Goal: Task Accomplishment & Management: Use online tool/utility

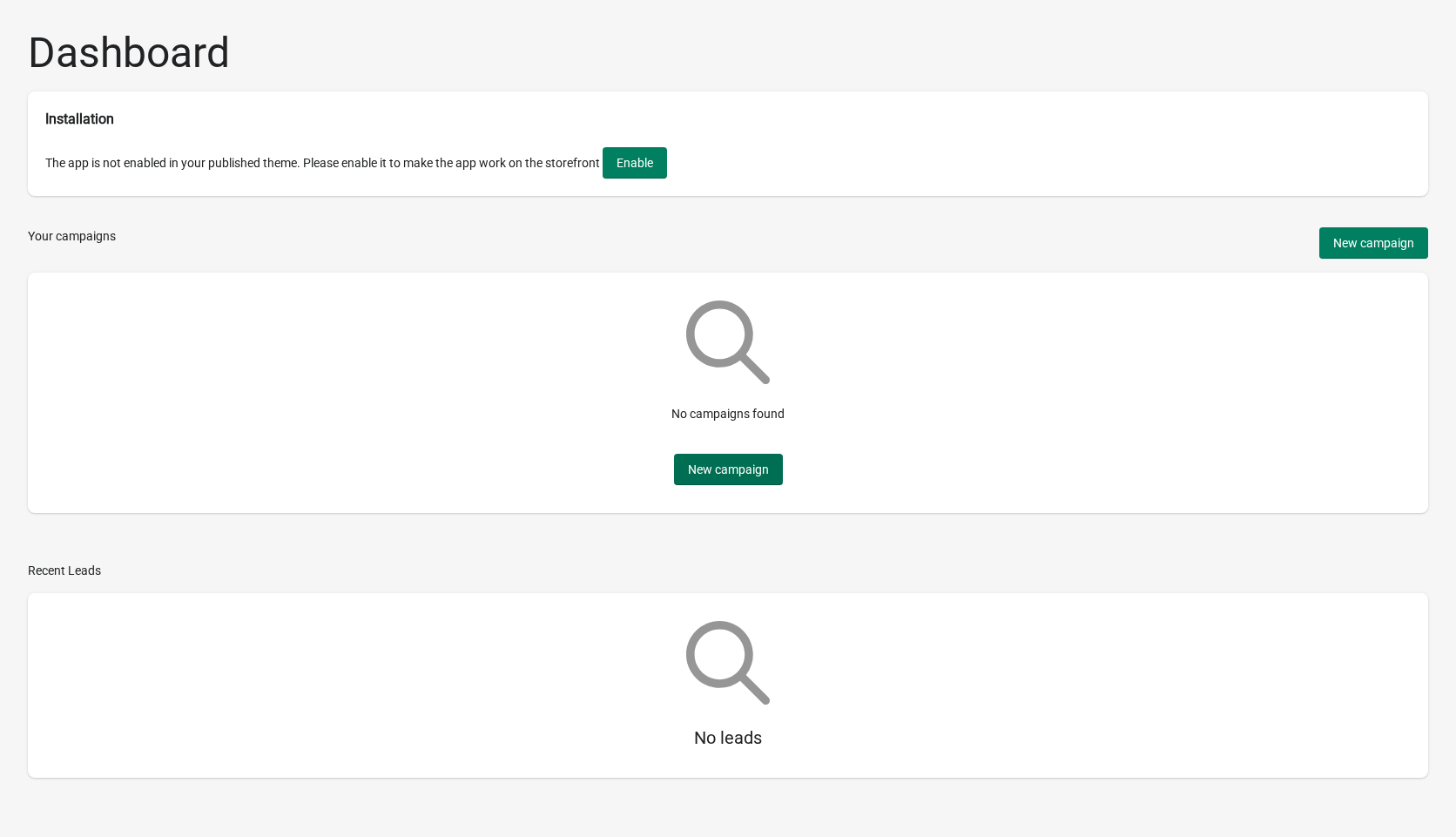
click at [708, 476] on span "New campaign" at bounding box center [728, 469] width 81 height 14
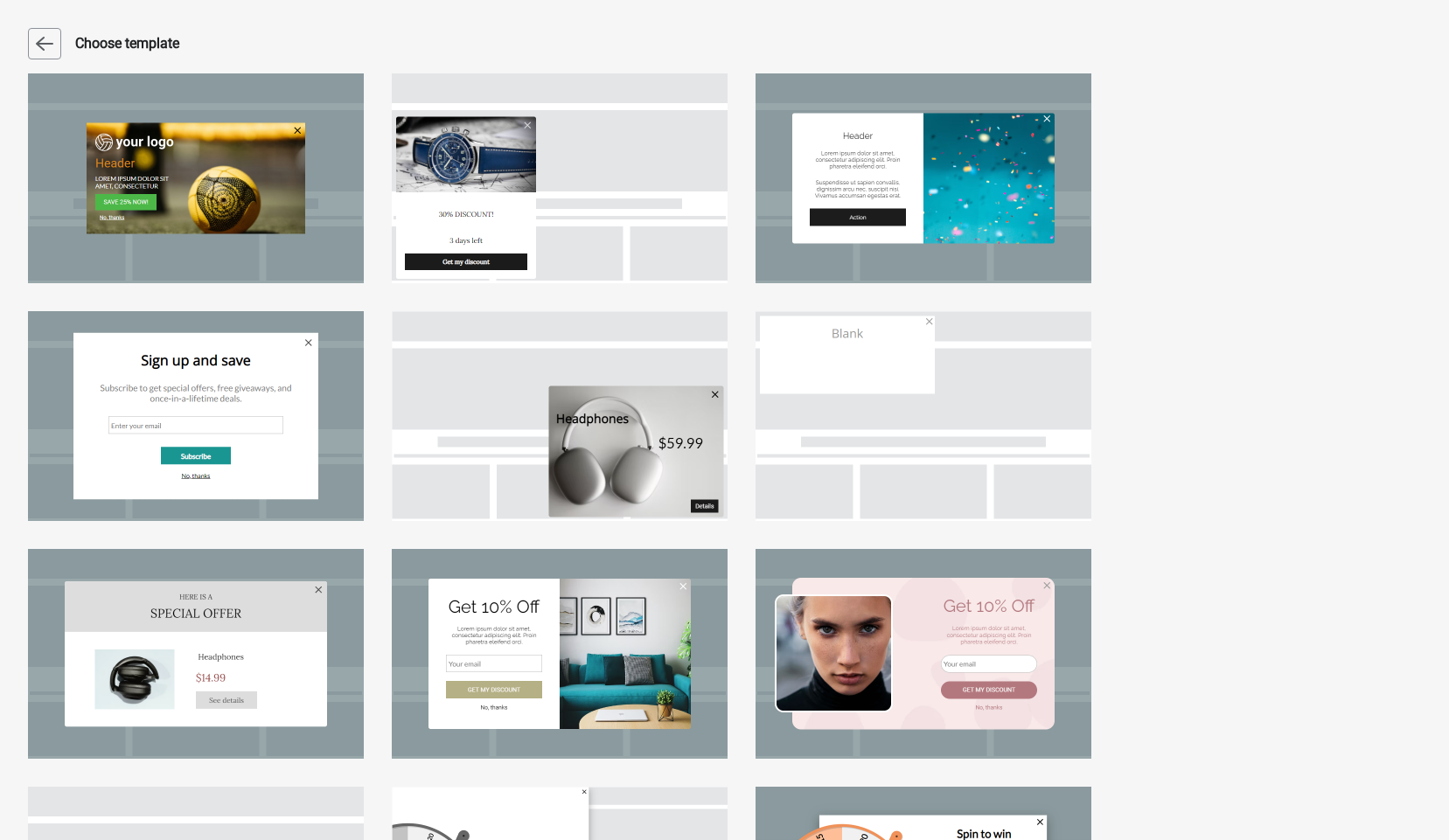
click at [601, 203] on div at bounding box center [560, 178] width 336 height 210
select select "left_bottom"
select select "zoom"
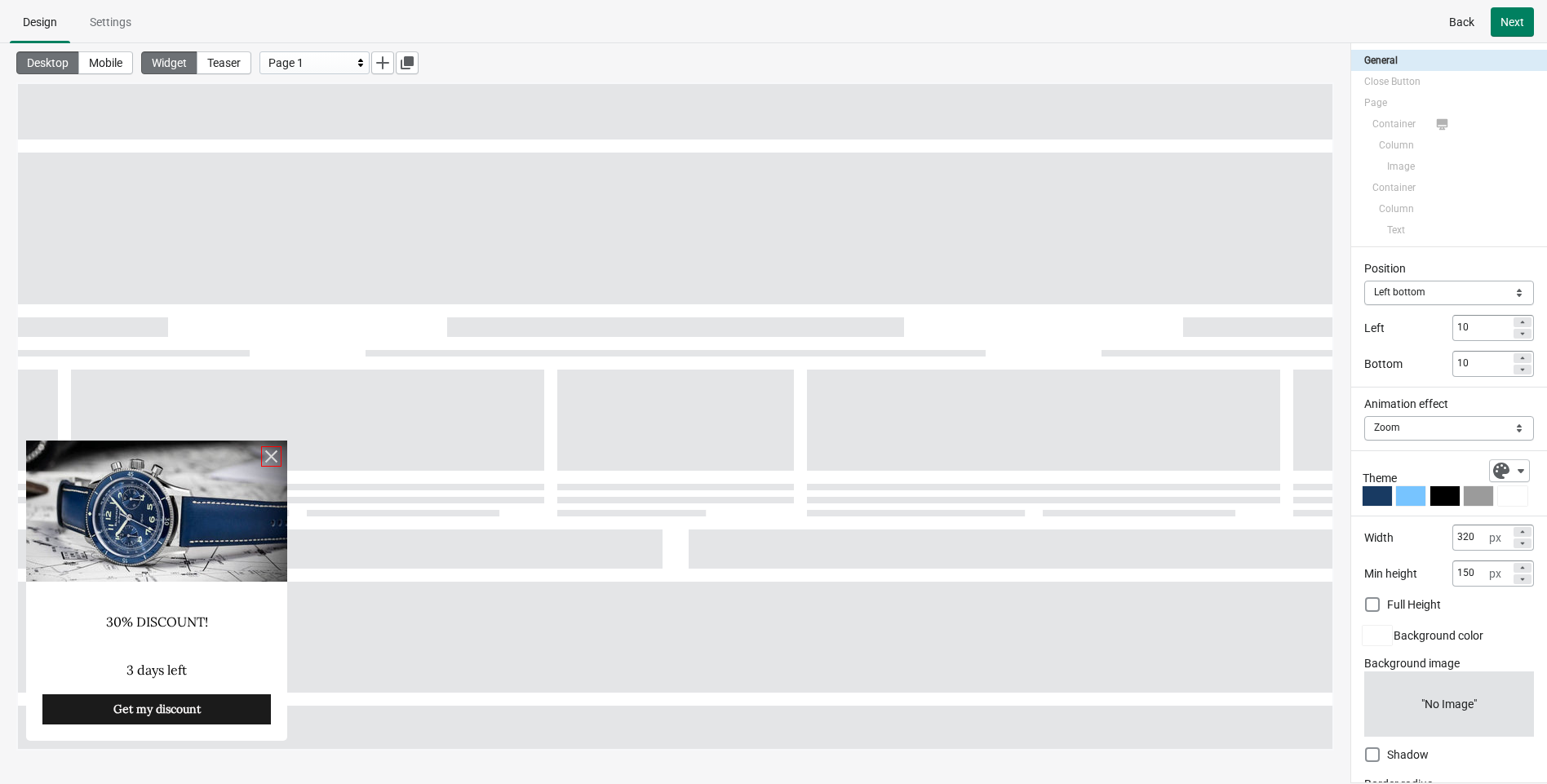
click at [270, 463] on icon at bounding box center [270, 456] width 20 height 20
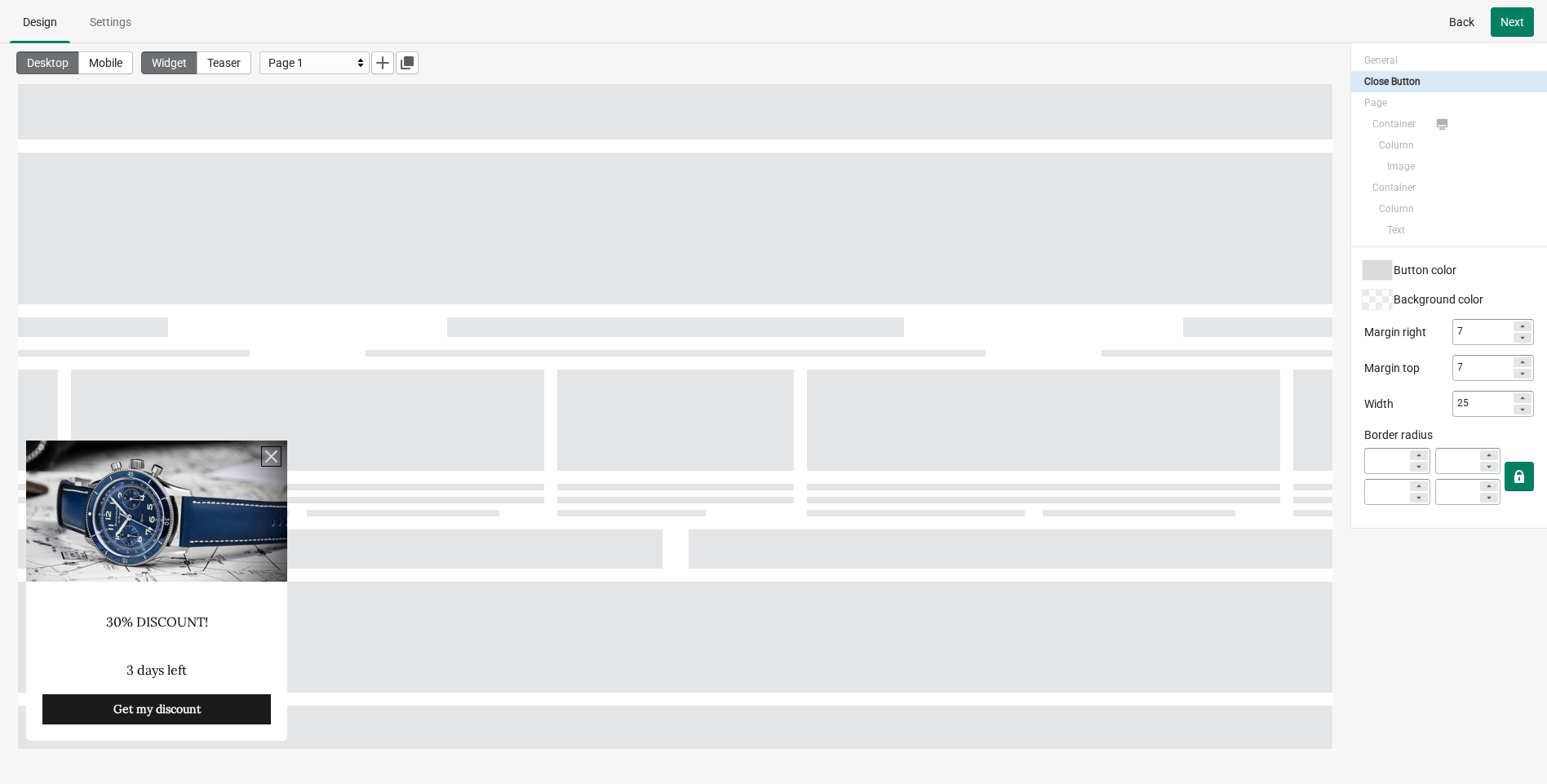
click at [267, 462] on icon at bounding box center [271, 457] width 12 height 12
click at [272, 455] on icon at bounding box center [271, 457] width 12 height 12
click at [1363, 21] on span "Next" at bounding box center [1512, 22] width 24 height 13
select select "both"
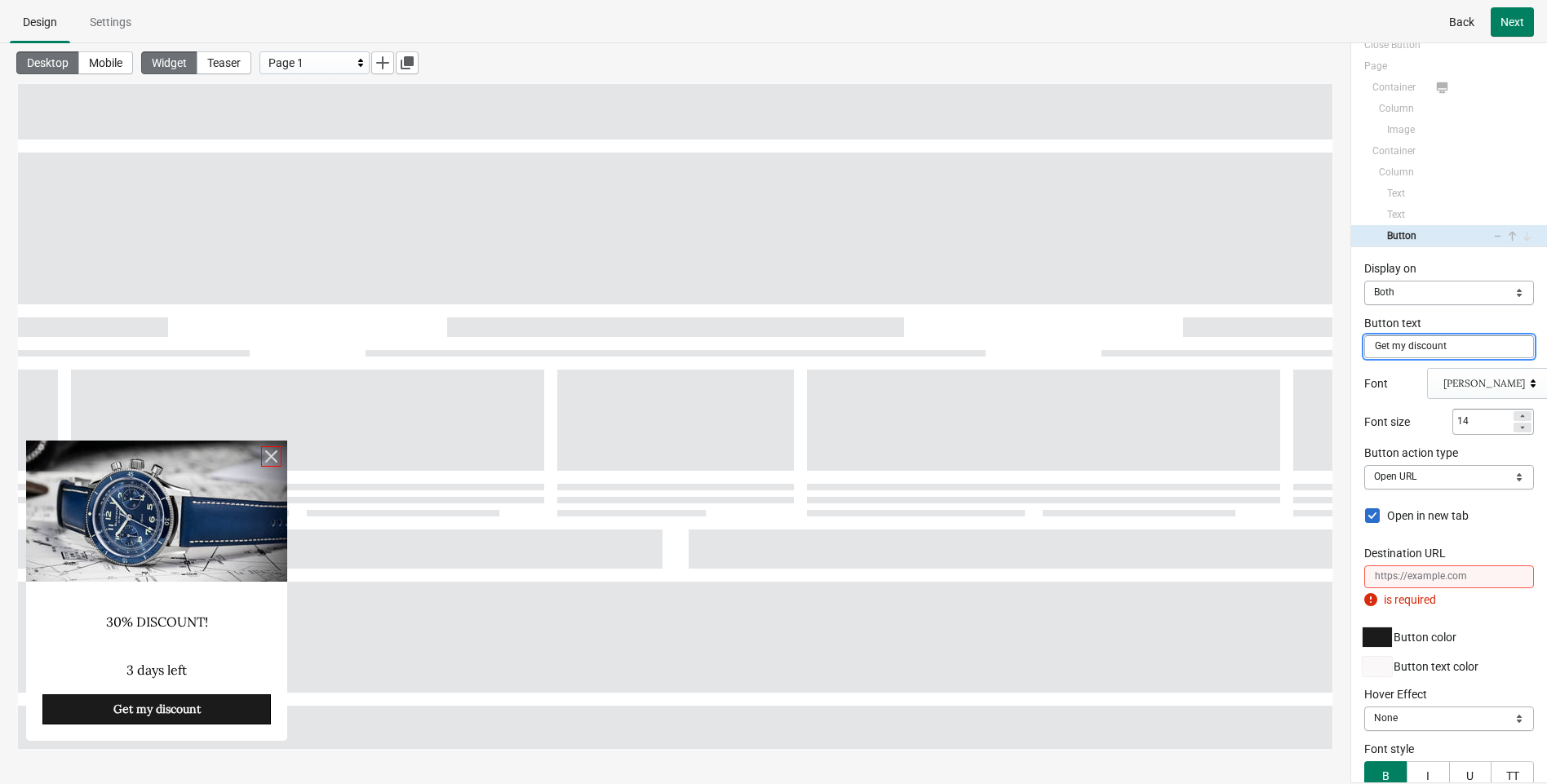
click at [277, 460] on icon at bounding box center [270, 456] width 20 height 20
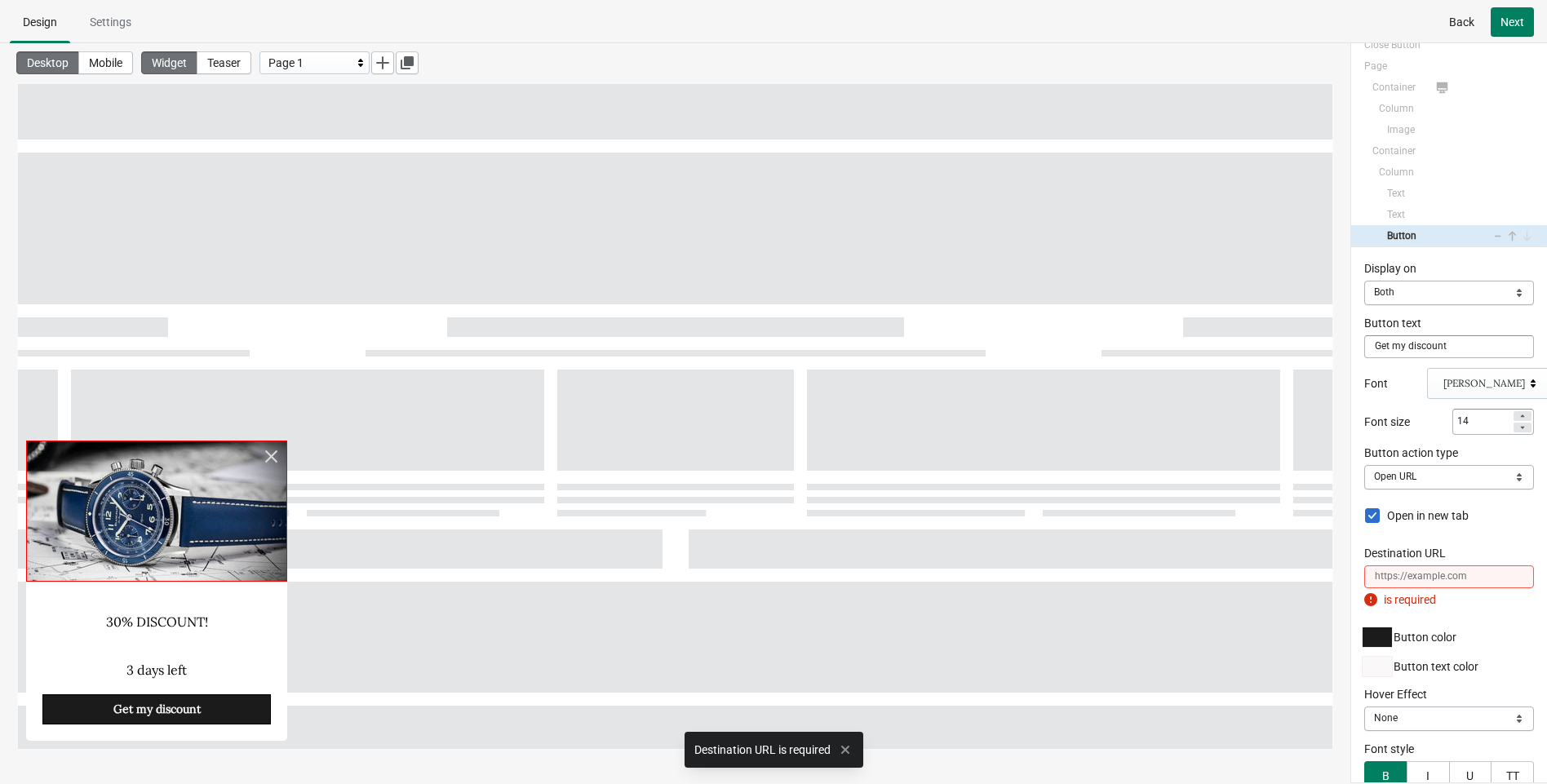
click at [210, 523] on img at bounding box center [157, 511] width 261 height 141
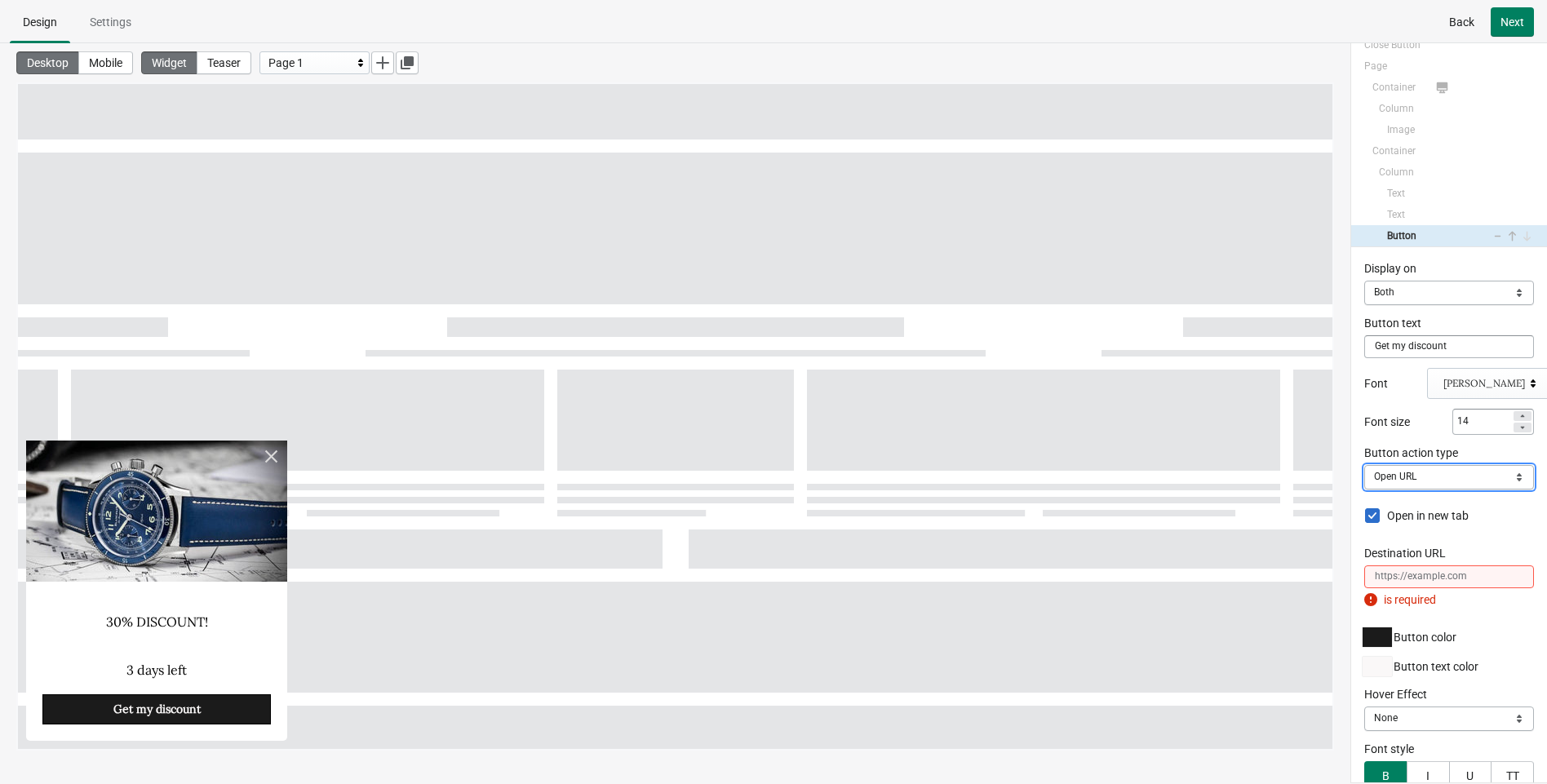
click at [1363, 477] on select "Close Popup Open URL Switch page Apply discount code" at bounding box center [1449, 478] width 170 height 24
click at [1363, 466] on select "Close Popup Open URL Switch page Apply discount code" at bounding box center [1449, 478] width 170 height 24
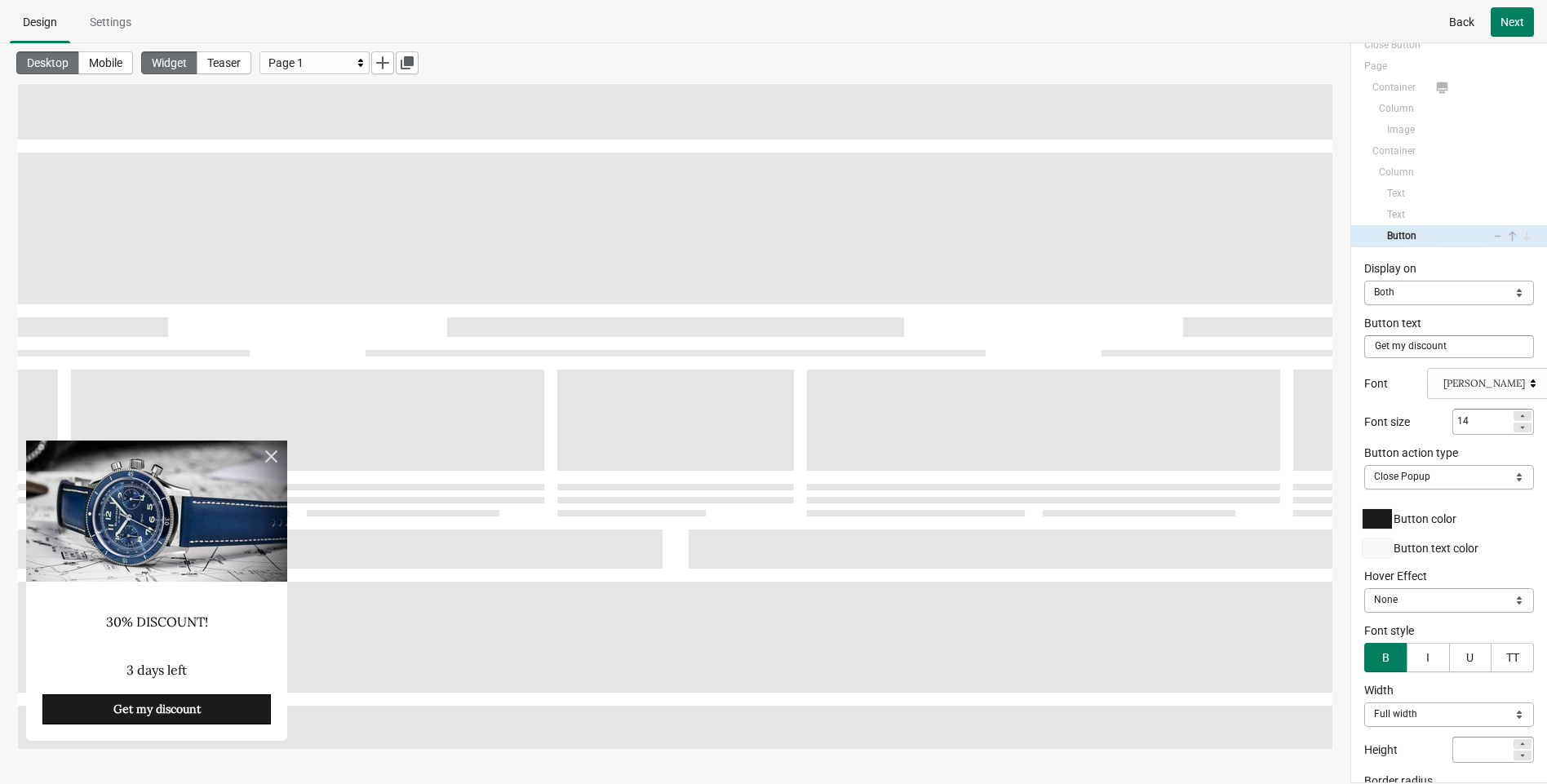
click at [1363, 488] on div "Button action type Close Popup Open URL Switch page Apply discount code Close P…" at bounding box center [1449, 472] width 170 height 54
click at [1363, 481] on select "Close Popup Open URL Switch page Apply discount code" at bounding box center [1449, 478] width 170 height 24
click at [1363, 466] on select "Close Popup Open URL Switch page Apply discount code" at bounding box center [1449, 478] width 170 height 24
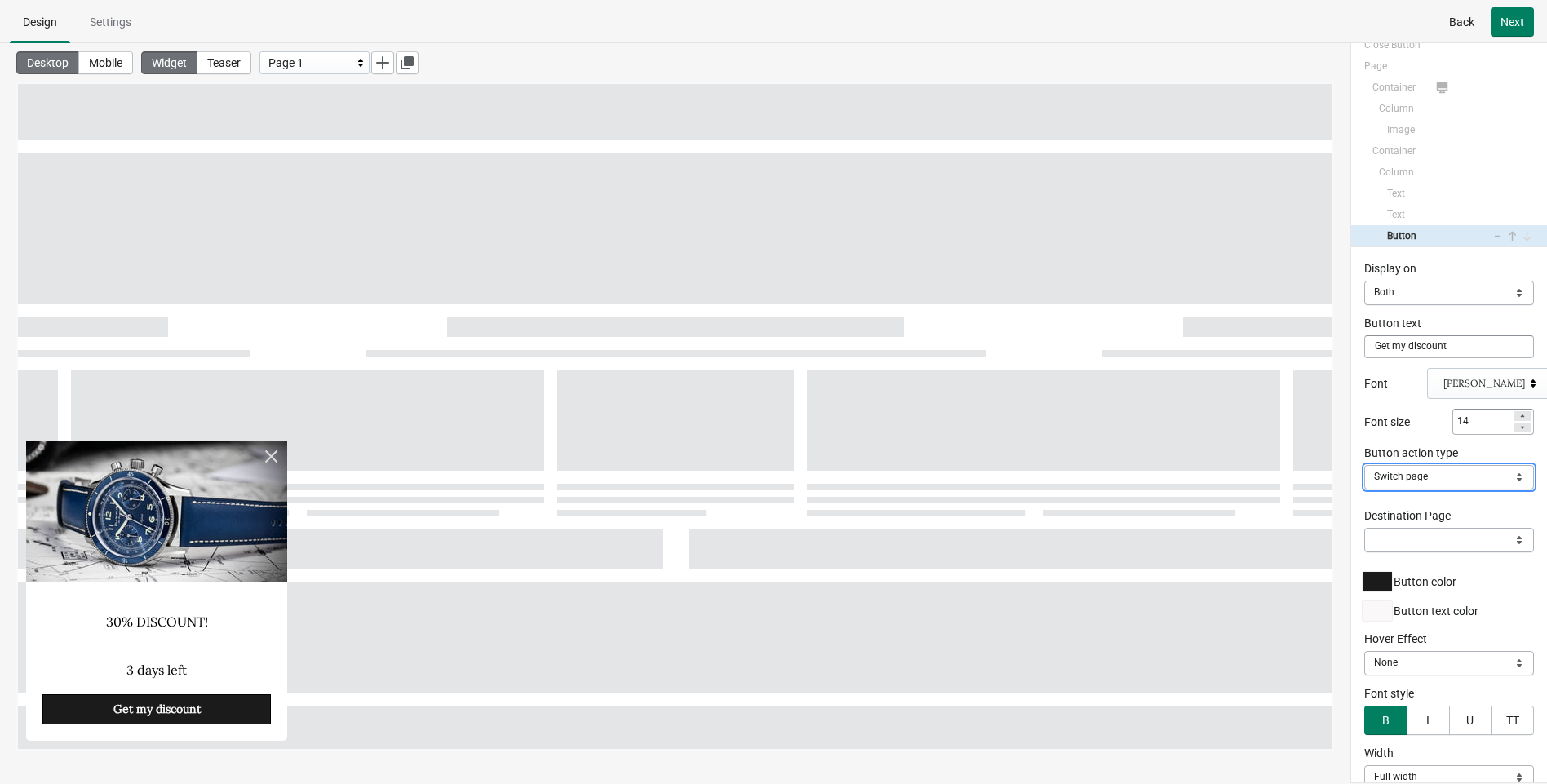
click at [1363, 484] on select "Close Popup Open URL Switch page Apply discount code" at bounding box center [1449, 478] width 170 height 24
click at [1363, 466] on select "Close Popup Open URL Switch page Apply discount code" at bounding box center [1449, 478] width 170 height 24
click at [1363, 479] on select "Close Popup Open URL Switch page Apply discount code" at bounding box center [1449, 478] width 170 height 24
select select "close"
click at [1363, 466] on select "Close Popup Open URL Switch page Apply discount code" at bounding box center [1449, 478] width 170 height 24
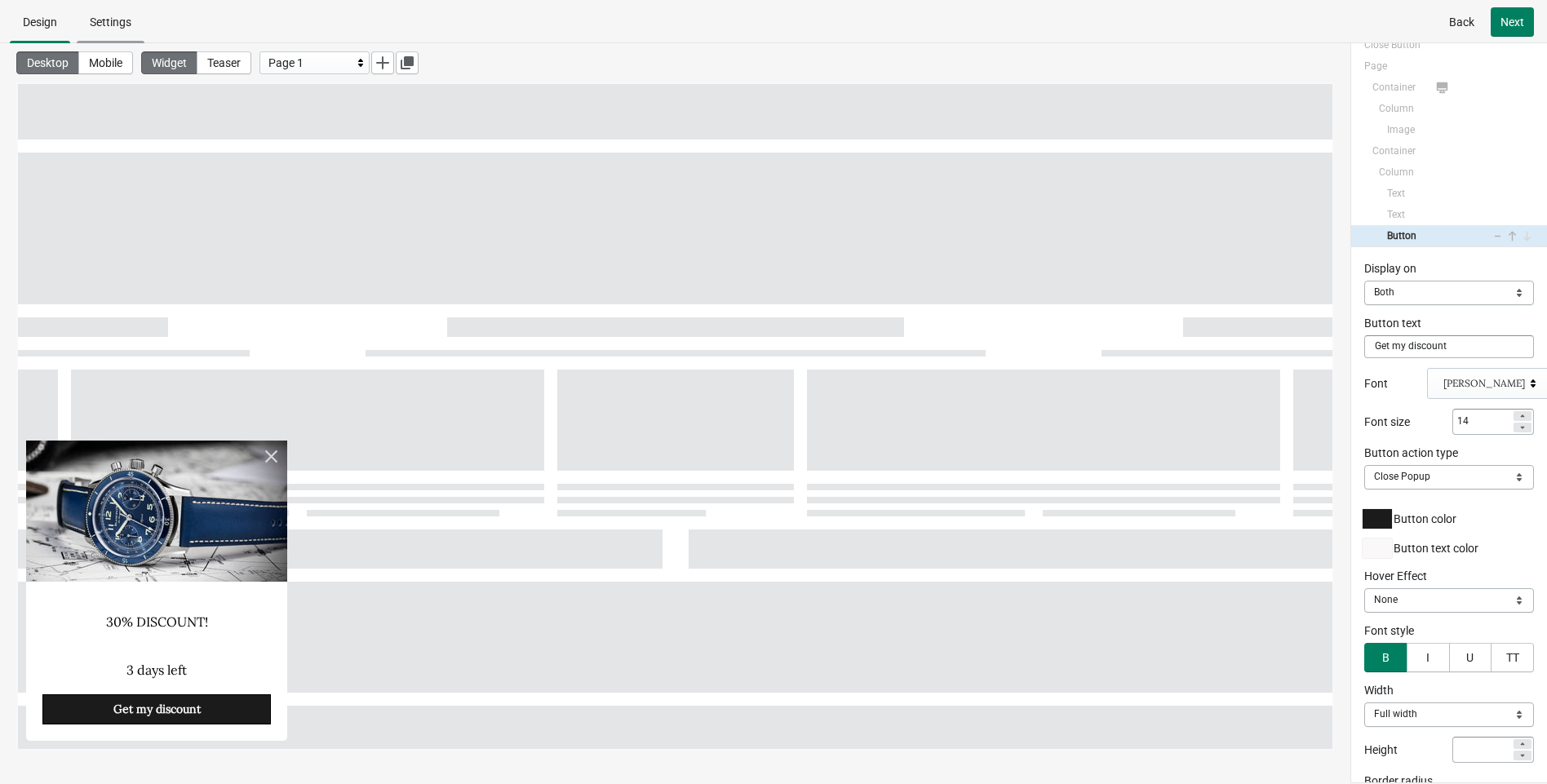
click at [102, 28] on span "Settings" at bounding box center [111, 22] width 42 height 13
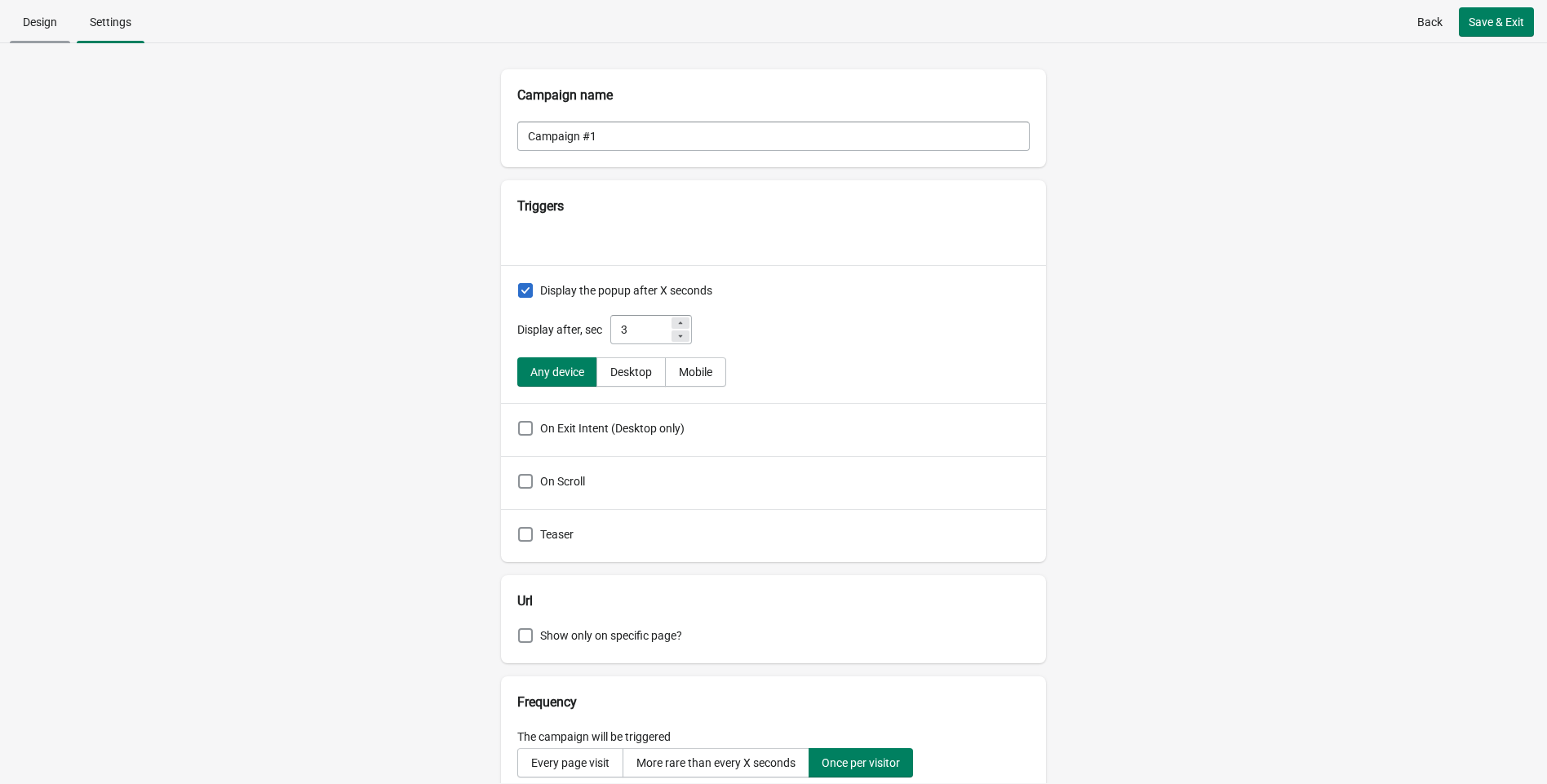
click at [23, 22] on span "Design" at bounding box center [39, 22] width 34 height 13
select select "both"
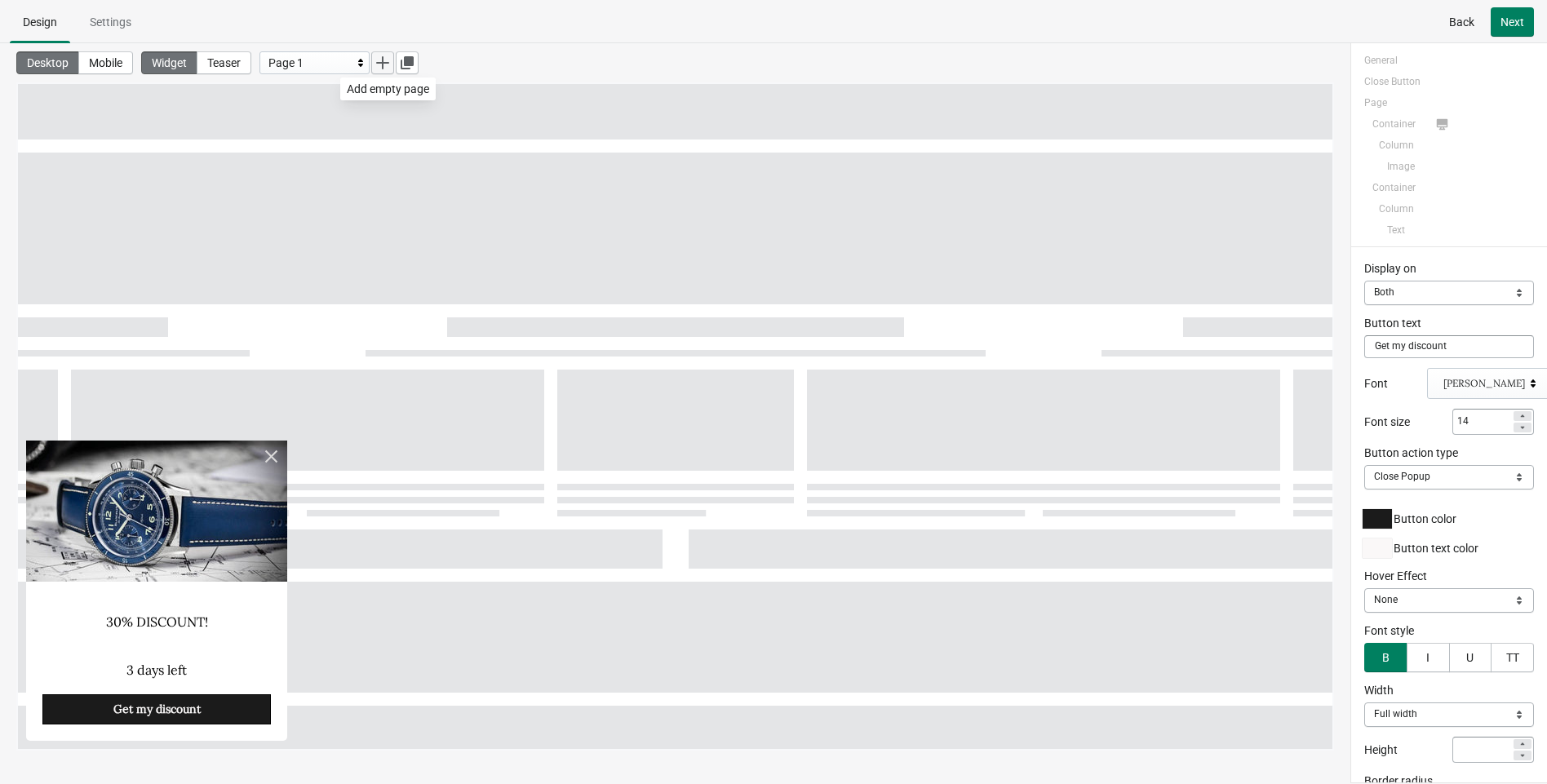
click at [385, 55] on button "button" at bounding box center [382, 63] width 23 height 23
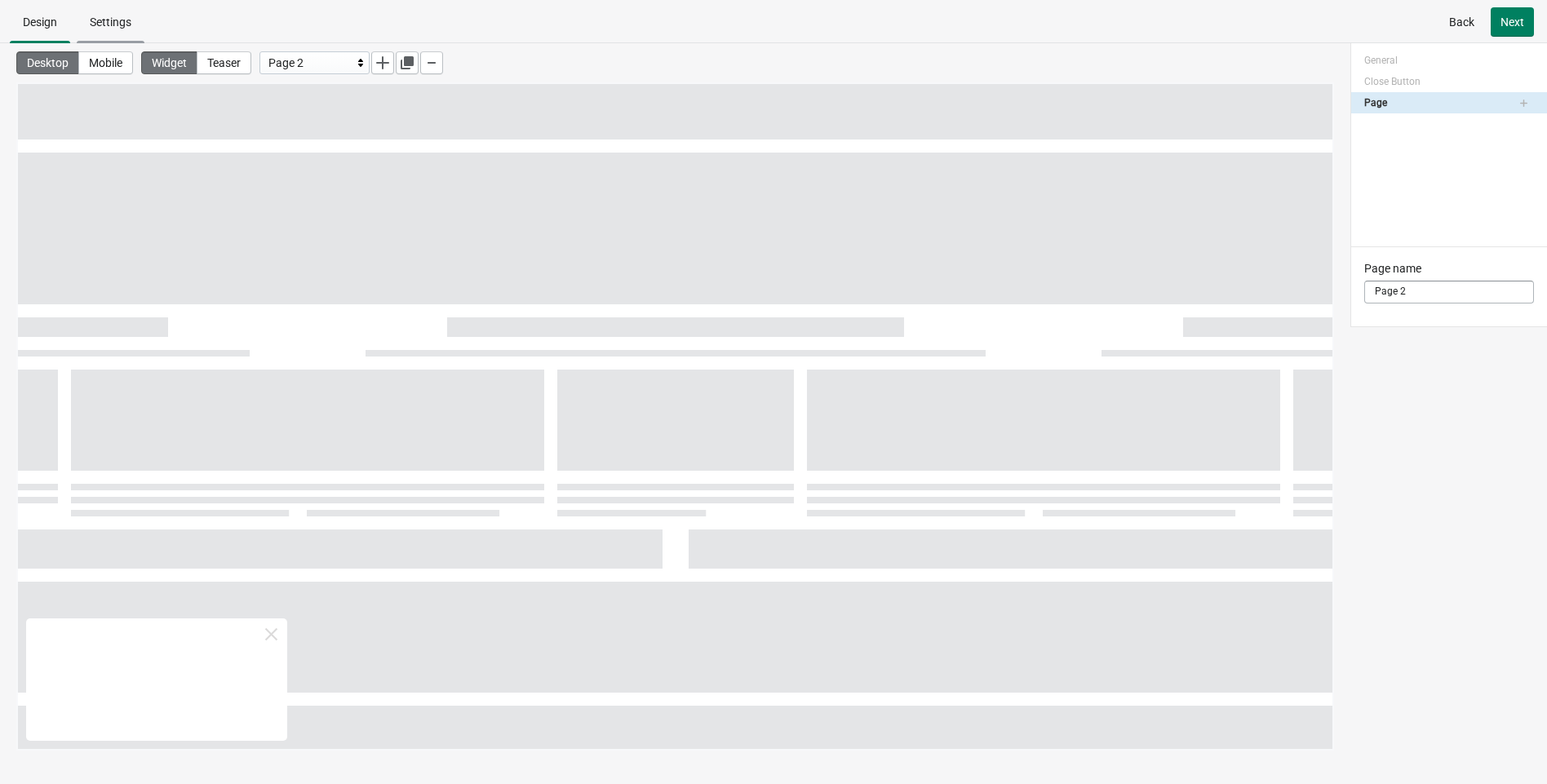
click at [116, 24] on span "Settings" at bounding box center [111, 22] width 42 height 13
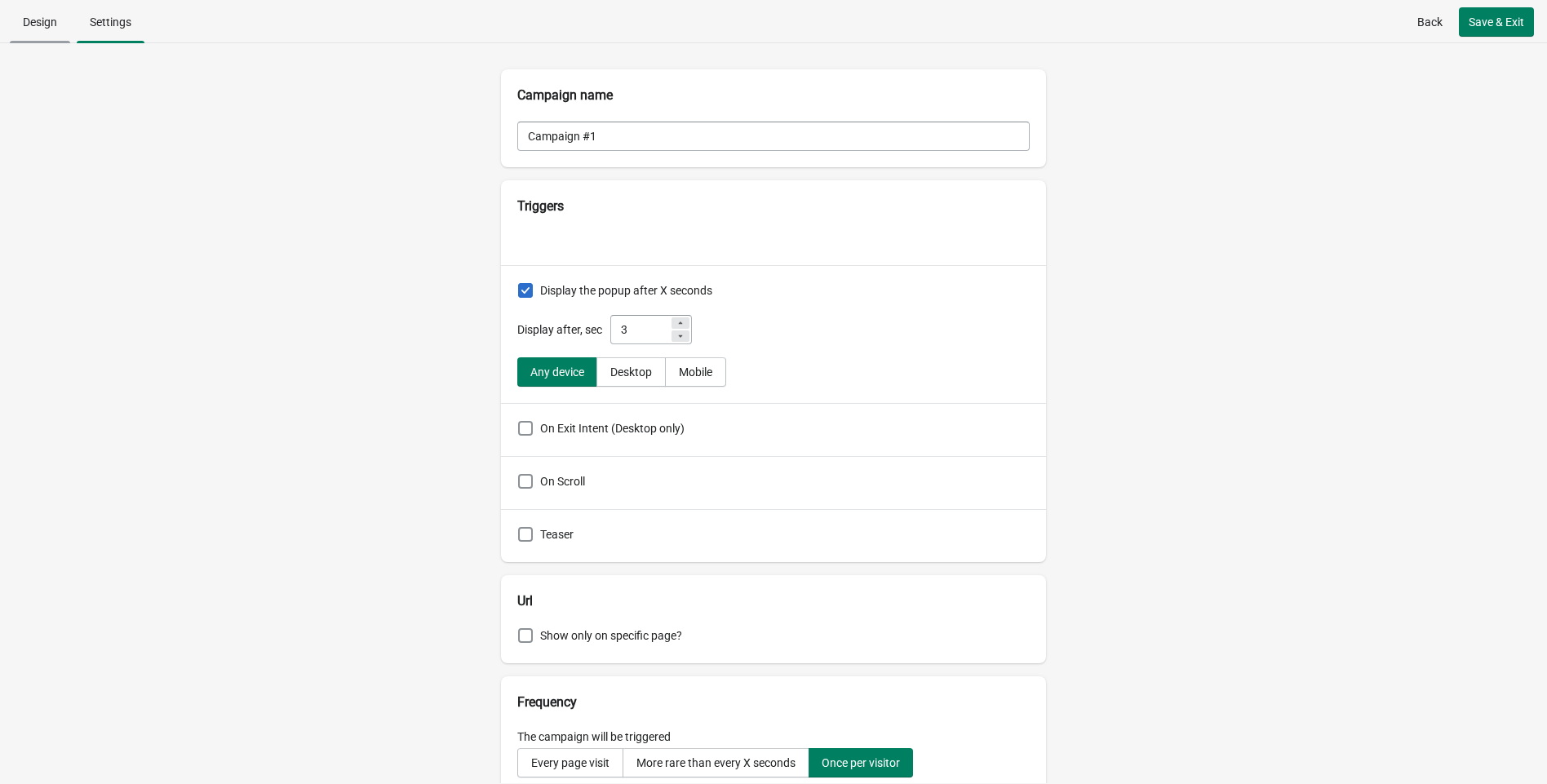
click at [35, 18] on span "Design" at bounding box center [39, 22] width 34 height 13
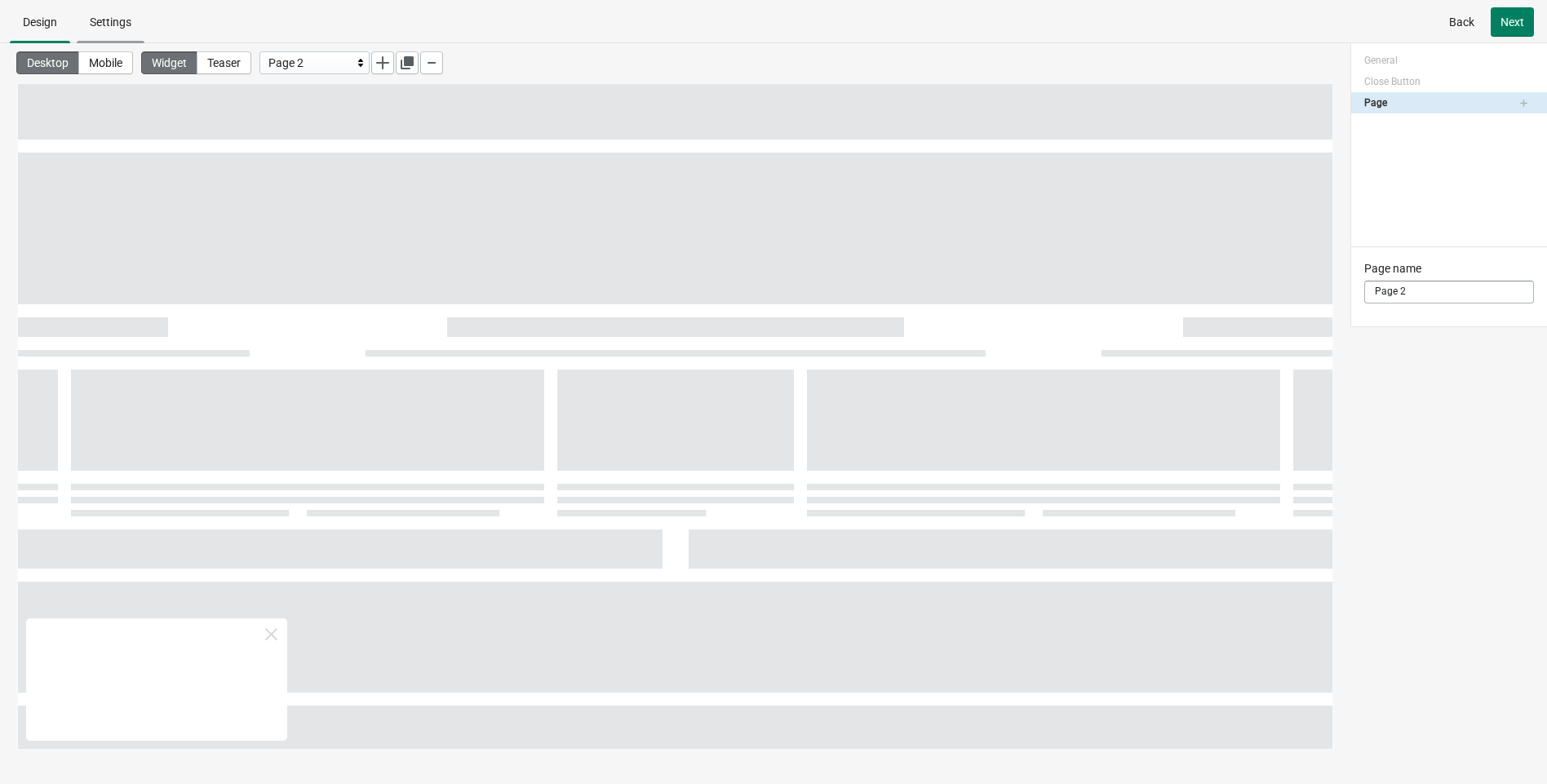
click at [109, 24] on span "Settings" at bounding box center [111, 22] width 42 height 13
